Goal: Task Accomplishment & Management: Manage account settings

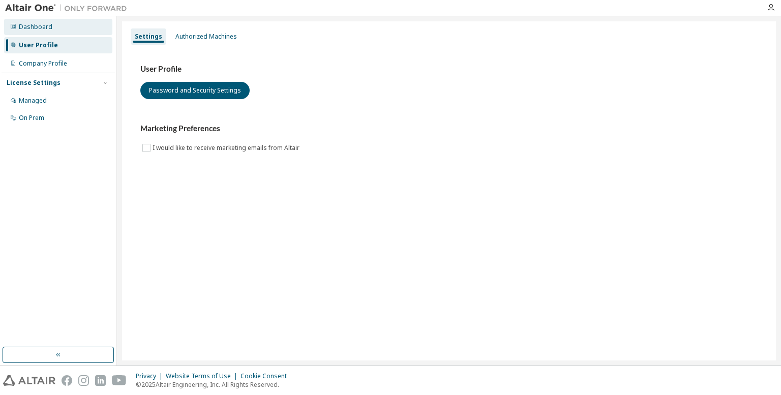
click at [42, 28] on div "Dashboard" at bounding box center [36, 27] width 34 height 8
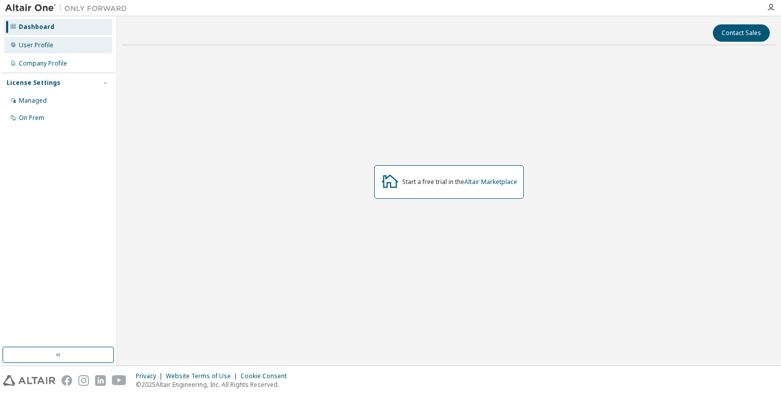
click at [47, 52] on div "User Profile" at bounding box center [58, 45] width 108 height 16
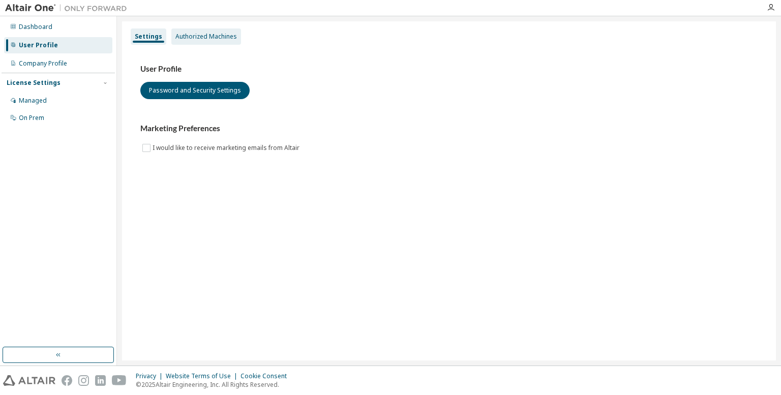
click at [185, 41] on div "Authorized Machines" at bounding box center [206, 36] width 70 height 16
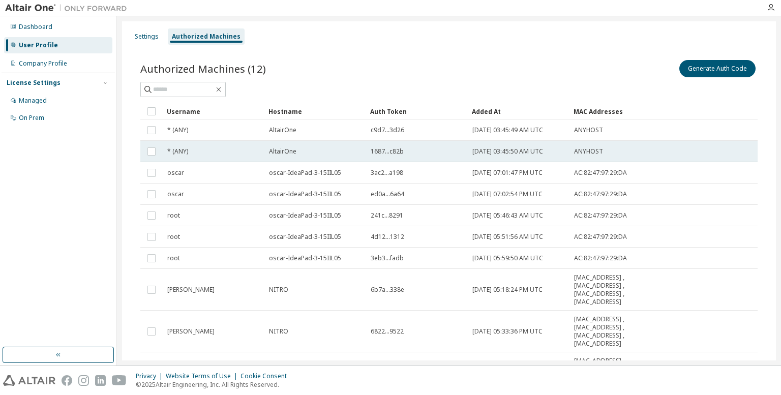
scroll to position [87, 0]
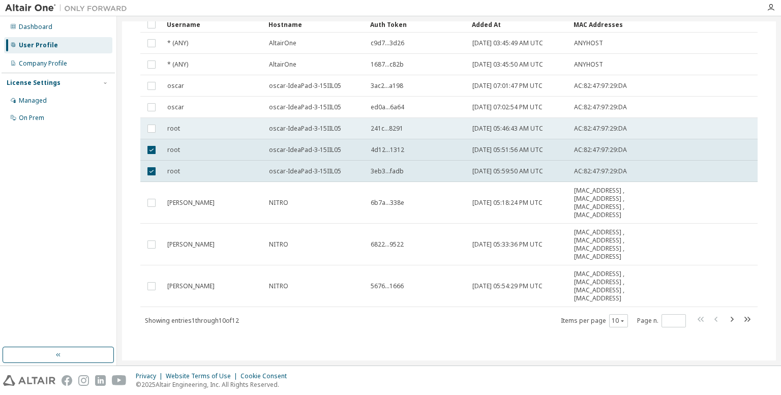
click at [154, 122] on td at bounding box center [151, 128] width 22 height 21
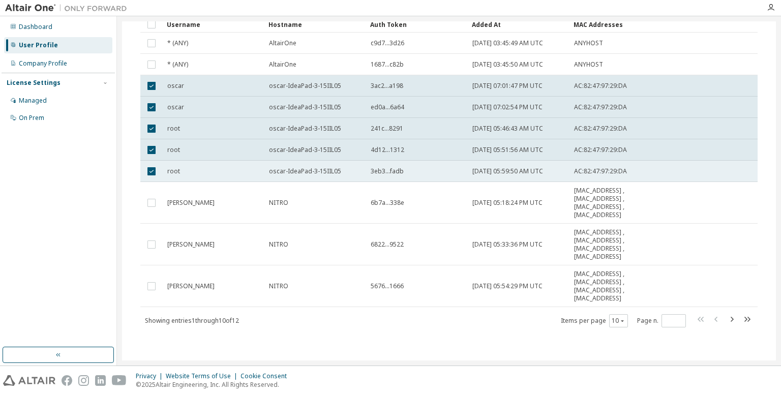
scroll to position [0, 0]
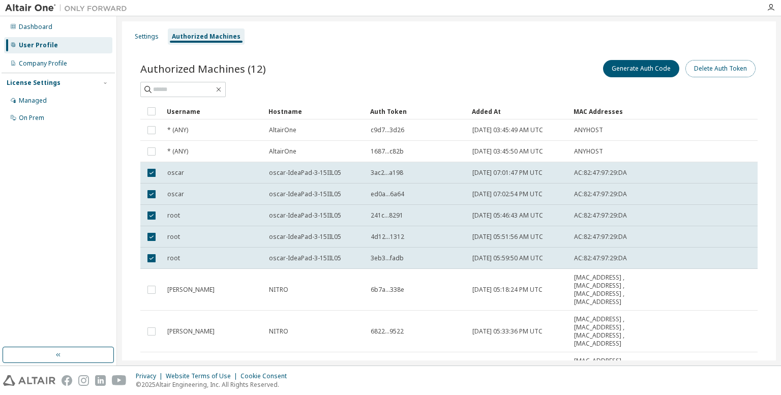
click at [716, 72] on button "Delete Auth Token" at bounding box center [720, 68] width 70 height 17
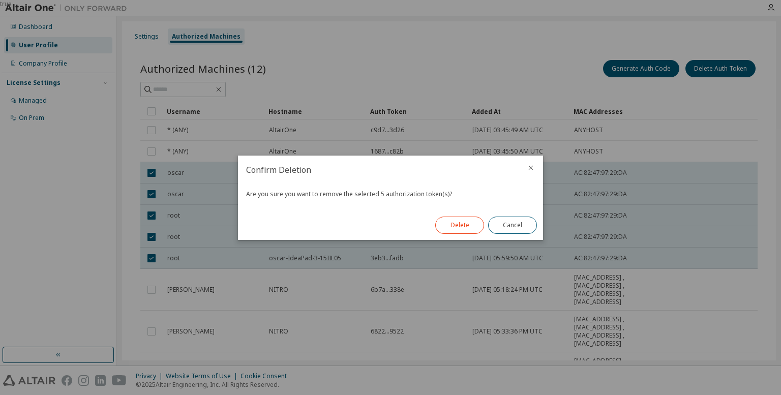
click at [458, 227] on button "Delete" at bounding box center [459, 225] width 49 height 17
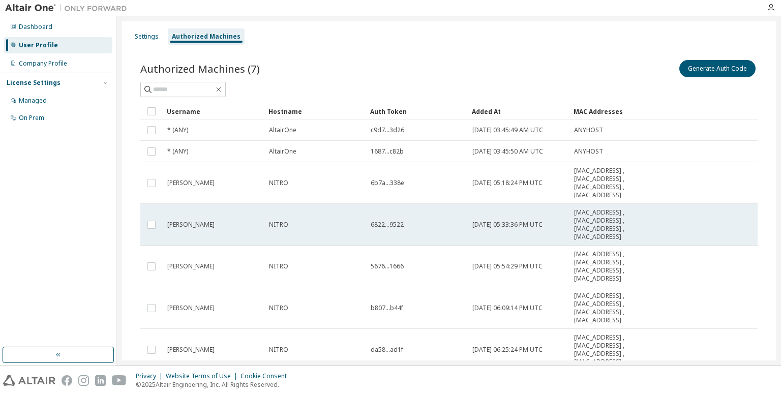
scroll to position [64, 0]
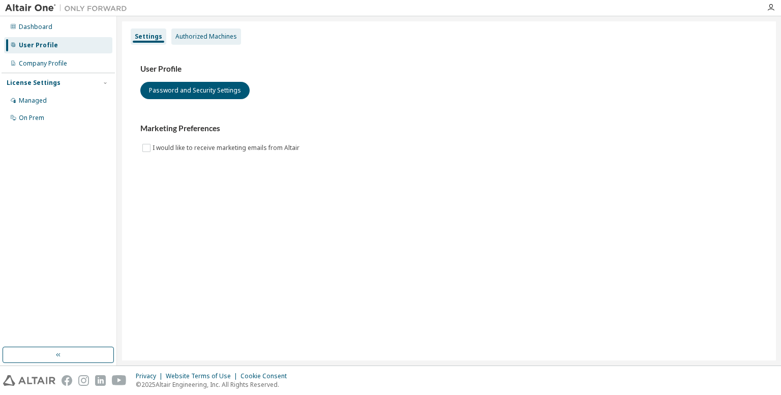
click at [210, 35] on div "Authorized Machines" at bounding box center [206, 37] width 62 height 8
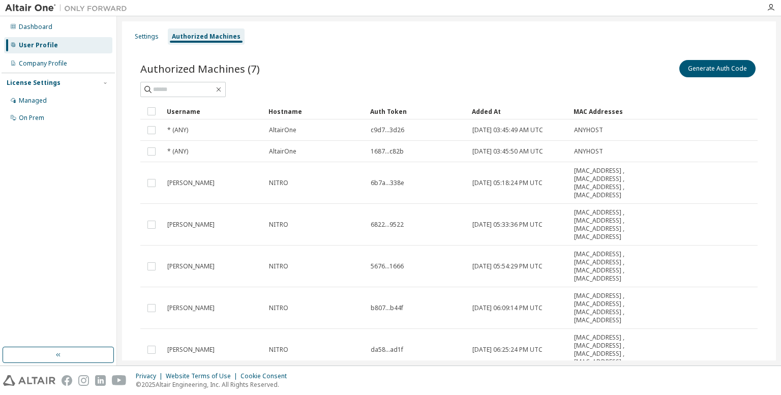
click at [689, 59] on div "Generate Auth Code" at bounding box center [603, 68] width 309 height 21
click at [690, 62] on button "Generate Auth Code" at bounding box center [717, 68] width 76 height 17
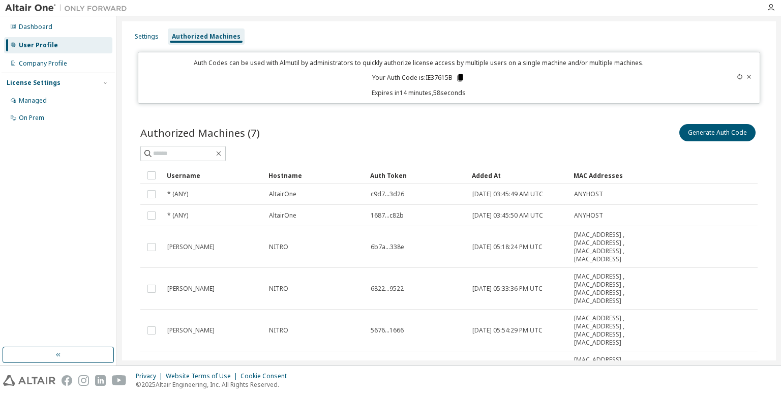
click at [460, 81] on icon at bounding box center [460, 77] width 9 height 9
click at [31, 23] on div "Dashboard" at bounding box center [36, 27] width 34 height 8
